Goal: Task Accomplishment & Management: Manage account settings

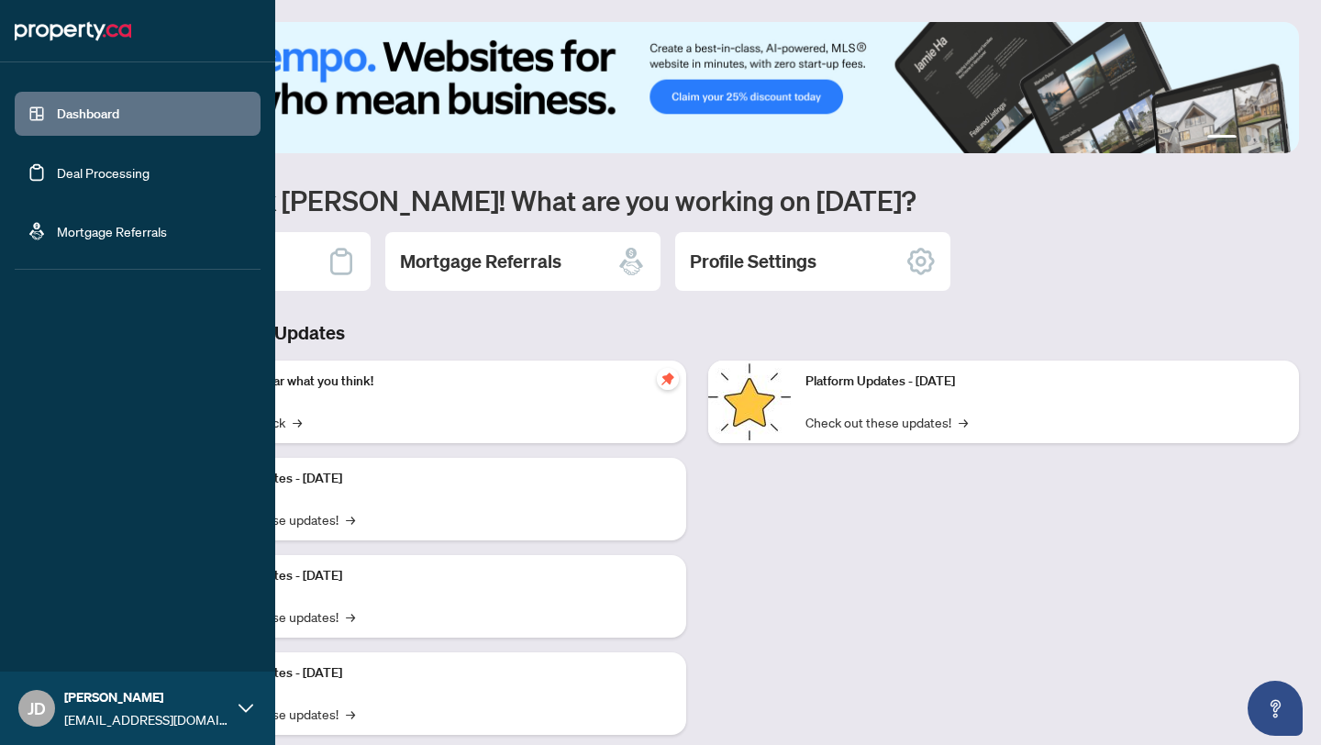
click at [57, 168] on link "Deal Processing" at bounding box center [103, 172] width 93 height 17
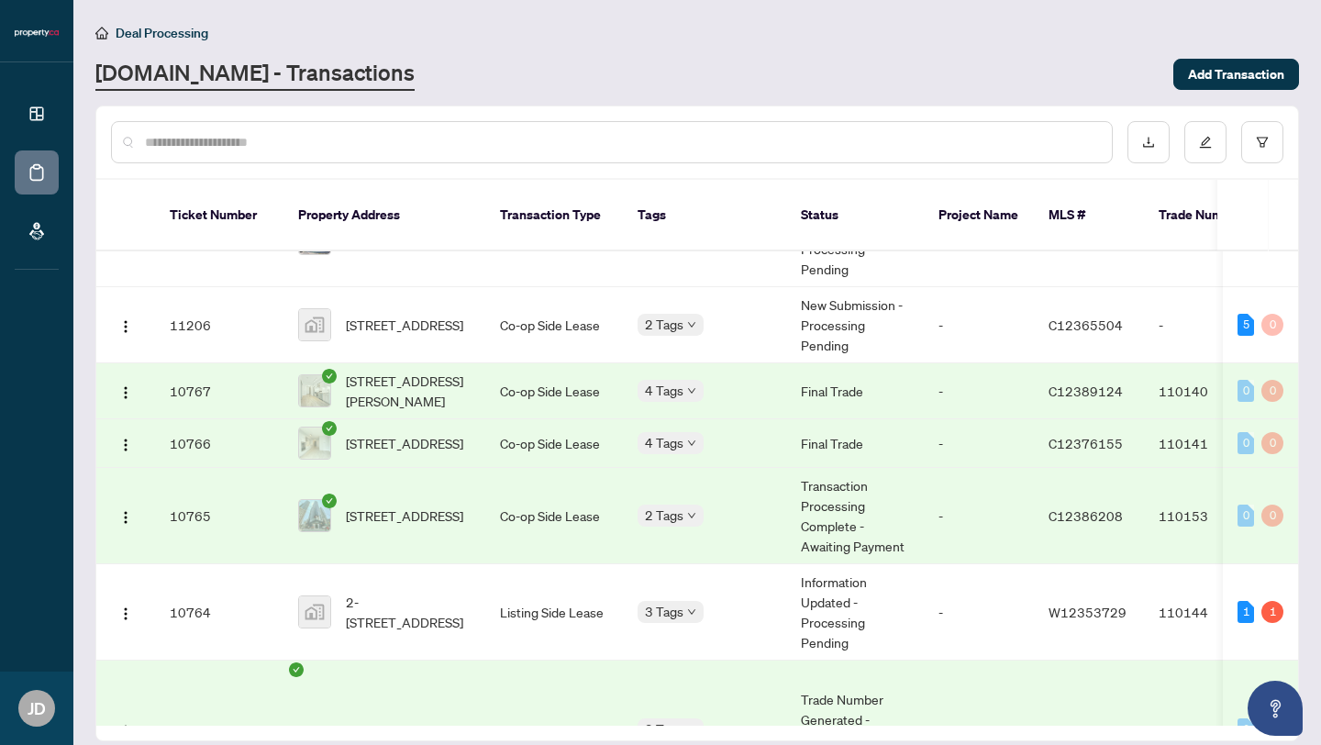
scroll to position [105, 0]
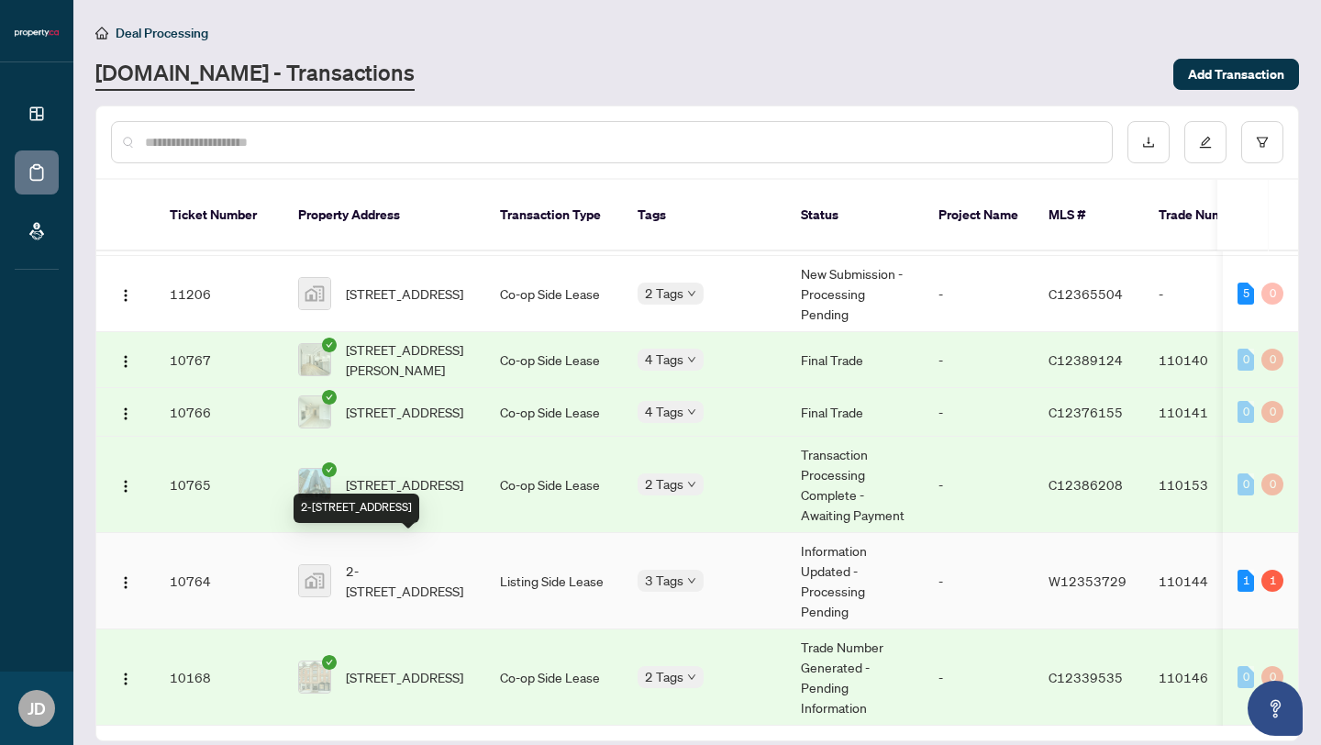
click at [387, 560] on span "2-[STREET_ADDRESS]" at bounding box center [408, 580] width 125 height 40
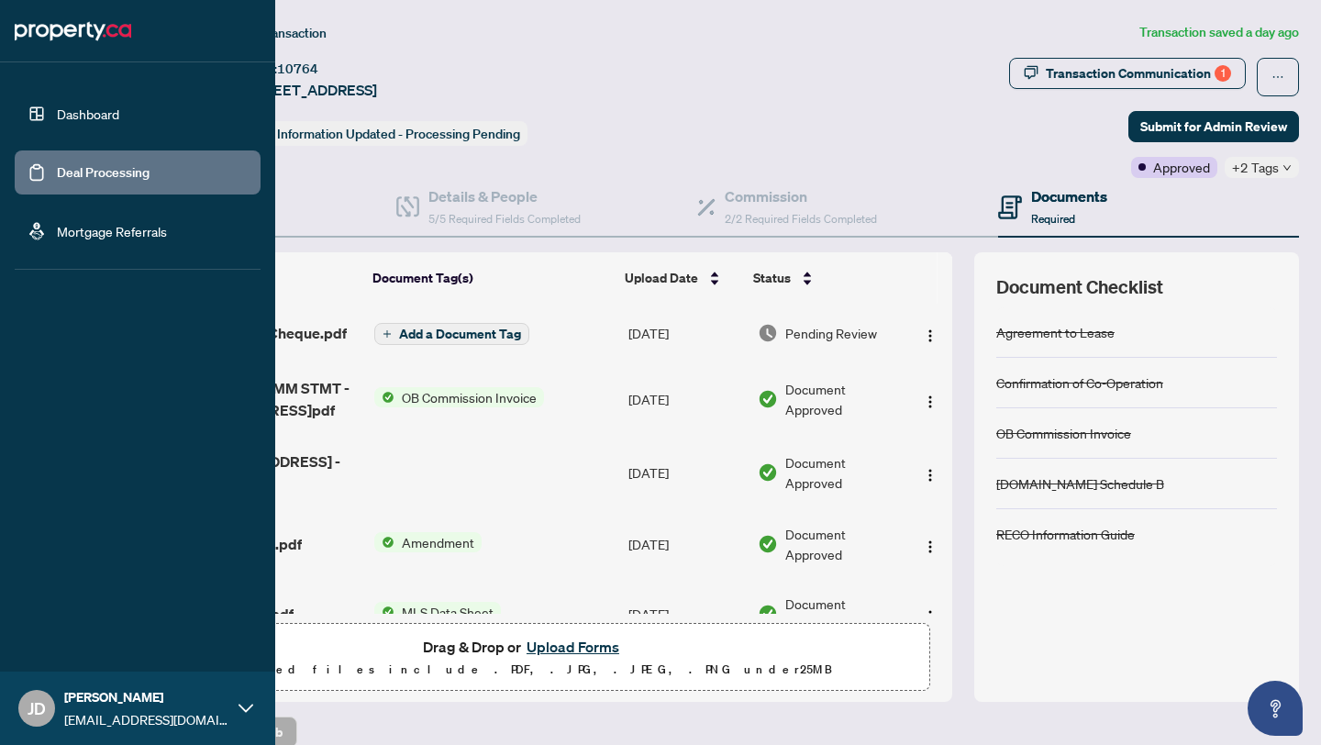
click at [72, 168] on link "Deal Processing" at bounding box center [103, 172] width 93 height 17
